Goal: Transaction & Acquisition: Obtain resource

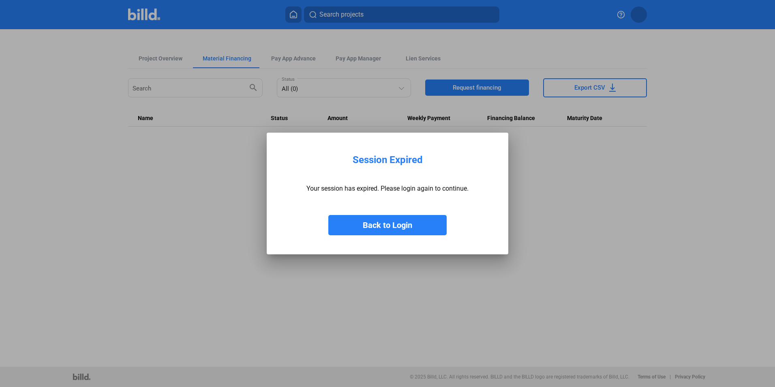
click at [396, 226] on button "Back to Login" at bounding box center [387, 225] width 118 height 20
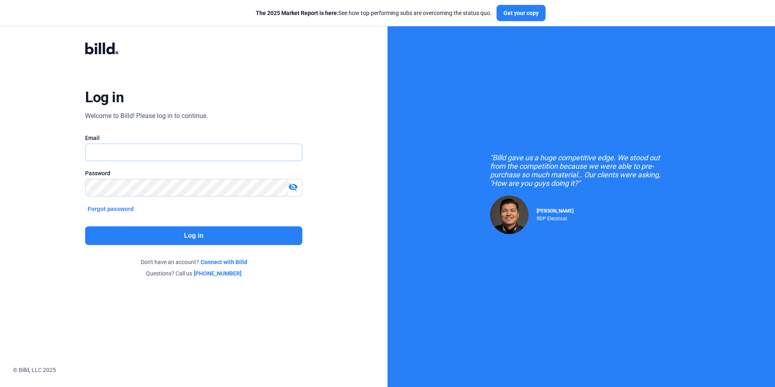
type input "[EMAIL_ADDRESS][DOMAIN_NAME]"
click at [236, 239] on button "Log in" at bounding box center [193, 235] width 217 height 19
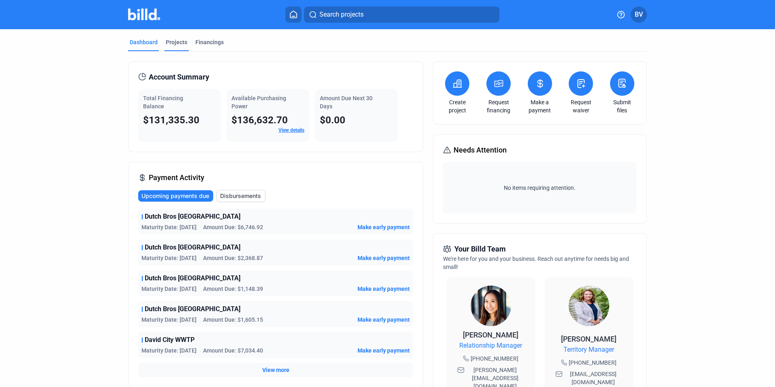
click at [175, 47] on div "Projects" at bounding box center [176, 44] width 25 height 13
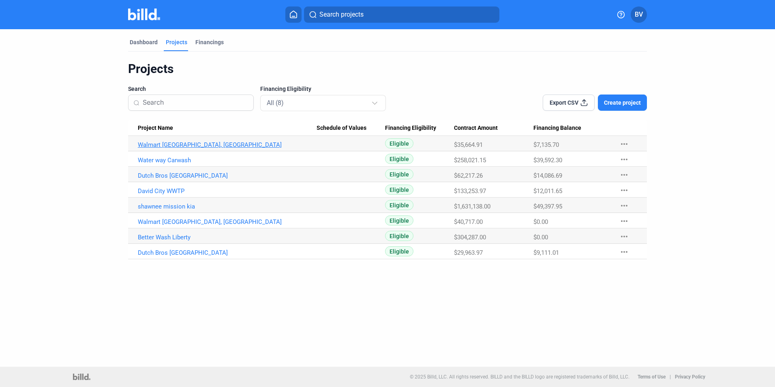
click at [176, 145] on link "Walmart [GEOGRAPHIC_DATA], [GEOGRAPHIC_DATA]" at bounding box center [227, 144] width 179 height 7
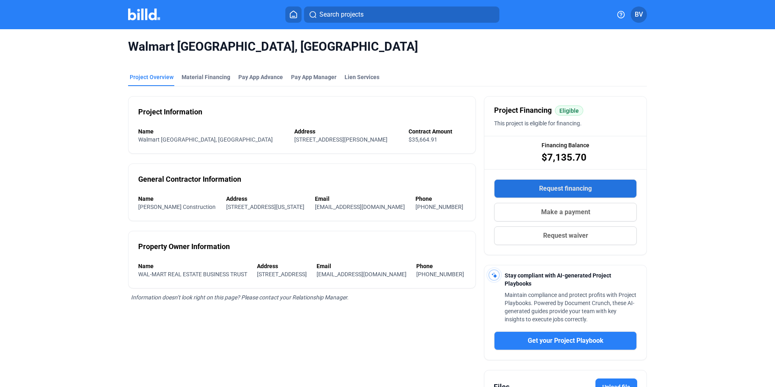
click at [582, 188] on span "Request financing" at bounding box center [565, 189] width 53 height 10
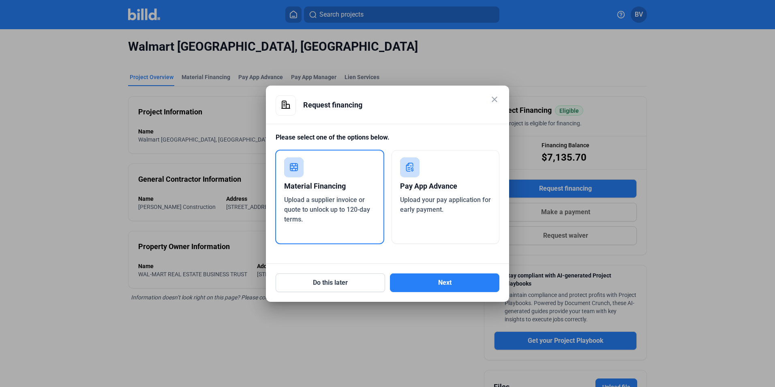
click at [331, 213] on span "Upload a supplier invoice or quote to unlock up to 120-day terms." at bounding box center [327, 209] width 86 height 27
click at [431, 276] on button "Next" at bounding box center [444, 282] width 109 height 19
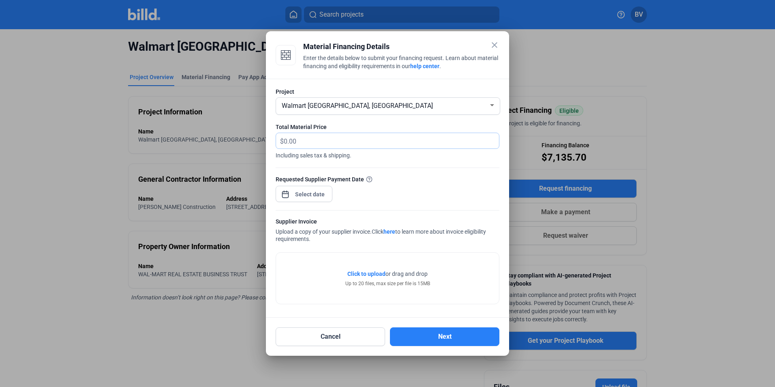
click at [305, 143] on input "text" at bounding box center [391, 141] width 215 height 16
type input "5,789.41"
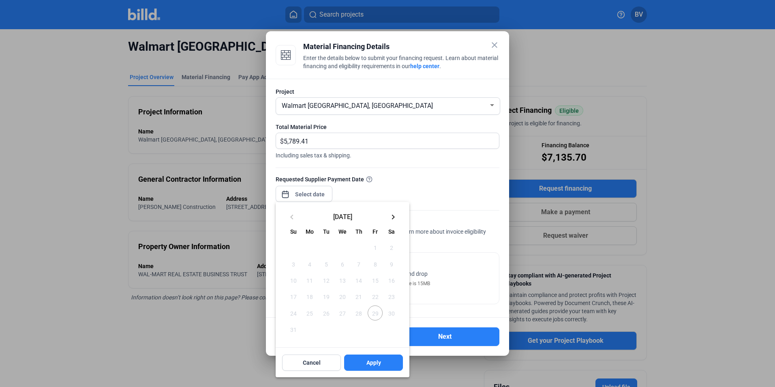
click at [299, 193] on div "close Material Financing Details Enter the details below to submit your financi…" at bounding box center [387, 193] width 775 height 387
click at [376, 317] on span "29" at bounding box center [375, 312] width 15 height 15
click at [394, 215] on mat-icon "keyboard_arrow_right" at bounding box center [394, 217] width 10 height 10
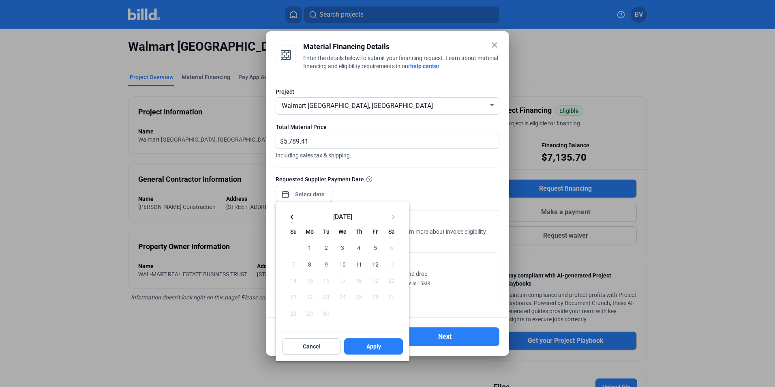
click at [309, 247] on span "1" at bounding box center [310, 247] width 15 height 15
click at [370, 345] on span "Apply" at bounding box center [374, 346] width 15 height 8
type input "[DATE]"
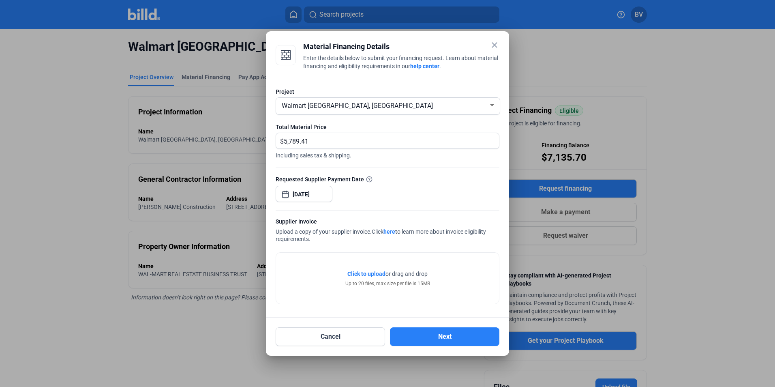
click at [368, 273] on span "Click to upload" at bounding box center [367, 273] width 38 height 6
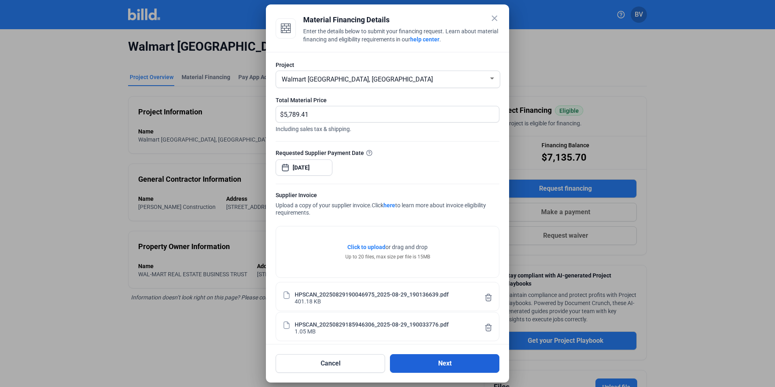
click at [434, 361] on button "Next" at bounding box center [444, 363] width 109 height 19
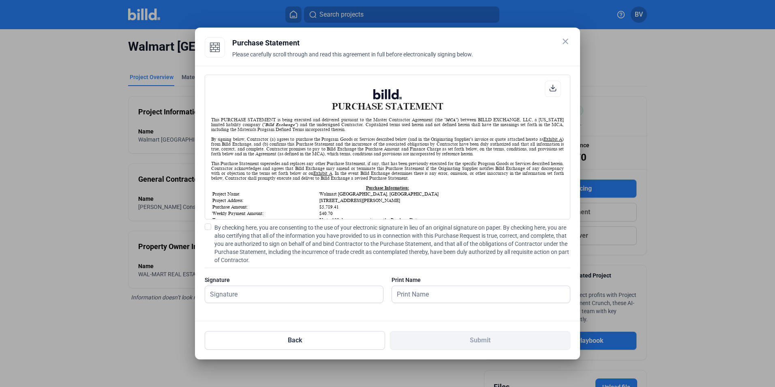
scroll to position [0, 0]
click at [232, 232] on span "By checking here, you are consenting to the use of your electronic signature in…" at bounding box center [393, 243] width 356 height 41
click at [0, 0] on input "By checking here, you are consenting to the use of your electronic signature in…" at bounding box center [0, 0] width 0 height 0
click at [242, 297] on input "text" at bounding box center [289, 294] width 169 height 17
type input "[PERSON_NAME]"
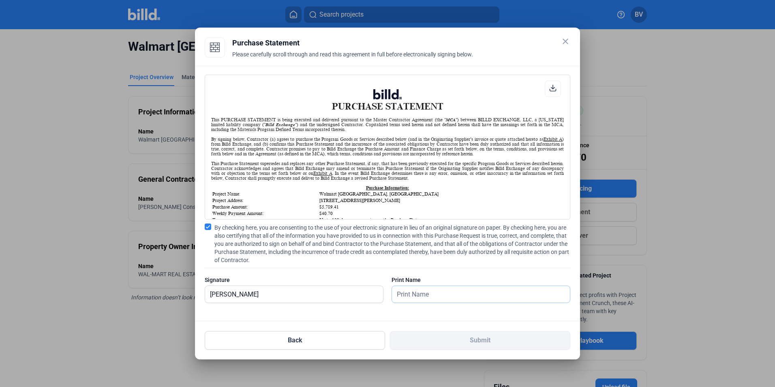
type input "[PERSON_NAME]"
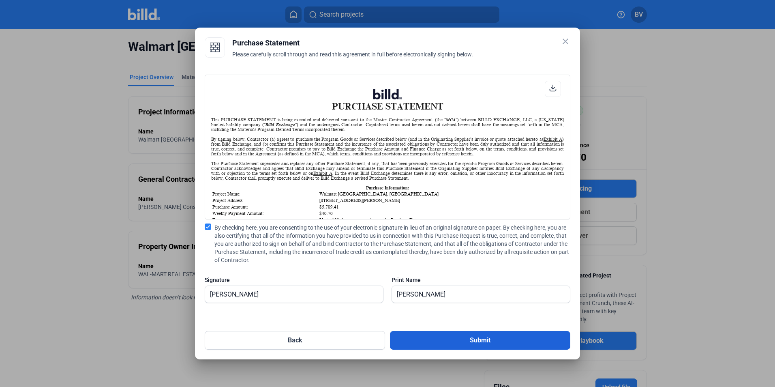
click at [441, 341] on button "Submit" at bounding box center [480, 340] width 180 height 19
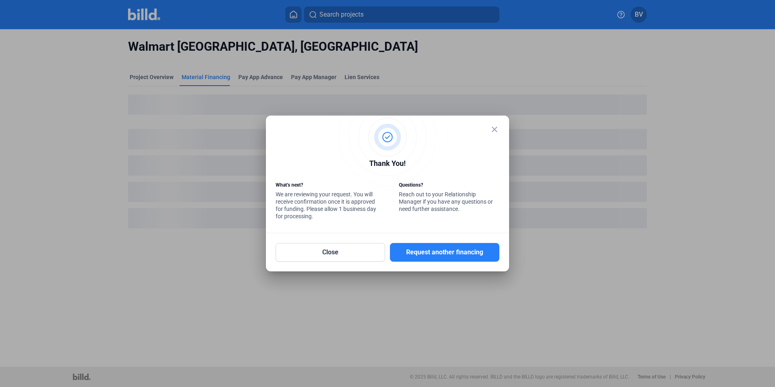
click at [494, 129] on mat-icon "close" at bounding box center [495, 129] width 10 height 10
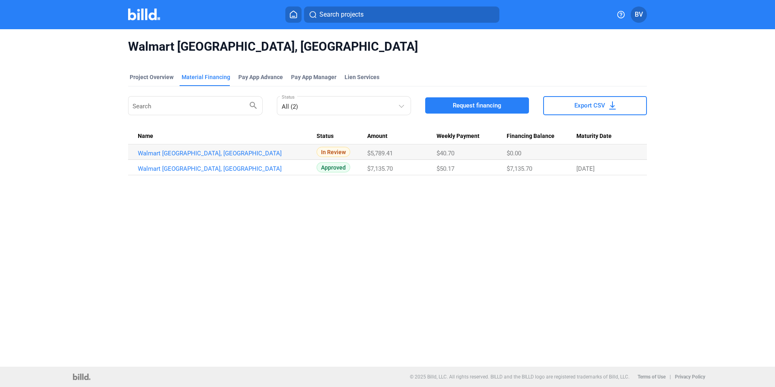
click at [715, 136] on div "Walmart [GEOGRAPHIC_DATA], [GEOGRAPHIC_DATA] Project Overview Material Financin…" at bounding box center [387, 197] width 775 height 337
